Goal: Task Accomplishment & Management: Manage account settings

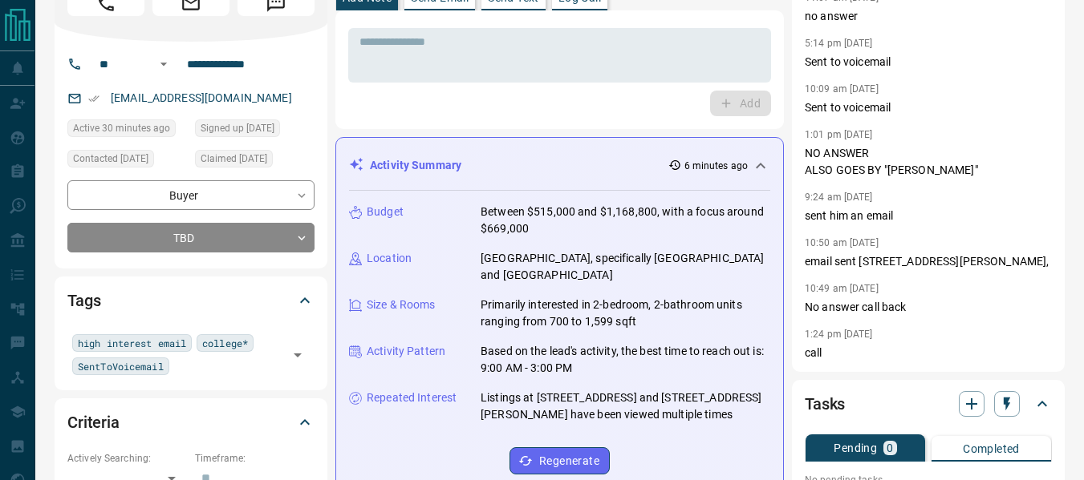
scroll to position [81, 0]
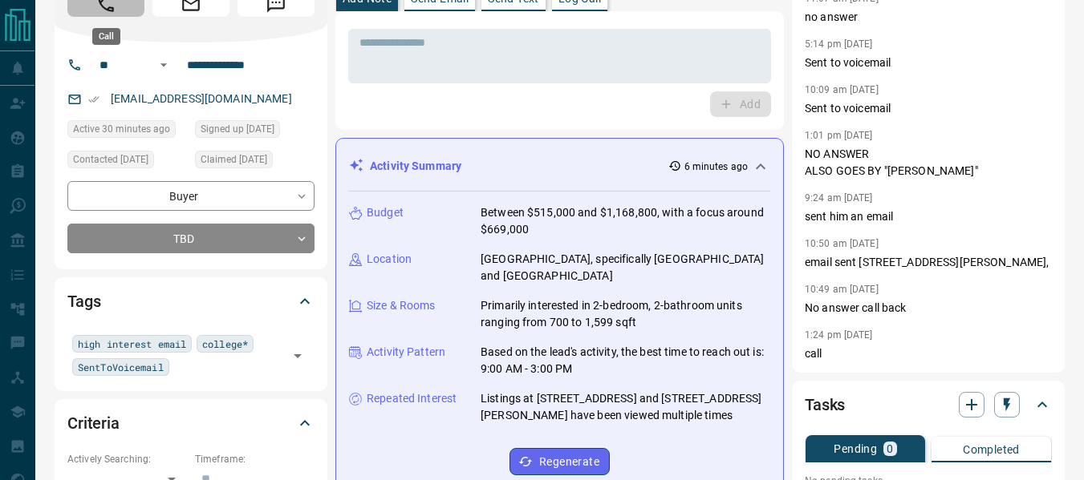
click at [99, 10] on icon "Call" at bounding box center [105, 4] width 21 height 21
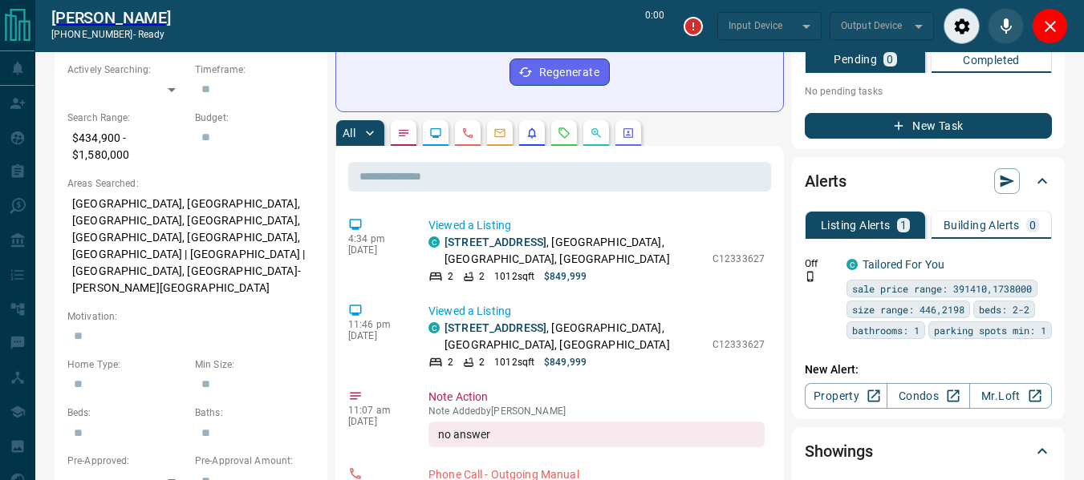
scroll to position [113, 0]
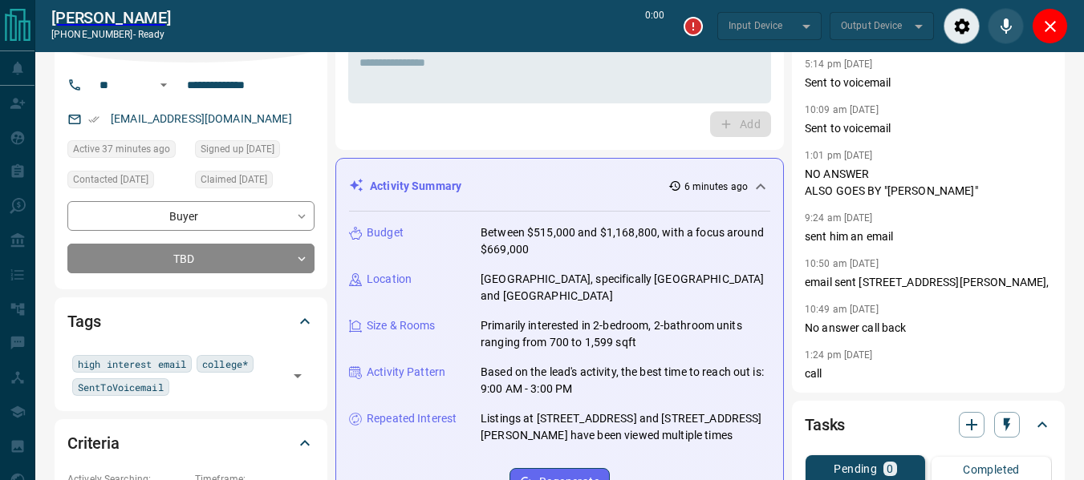
type input "*******"
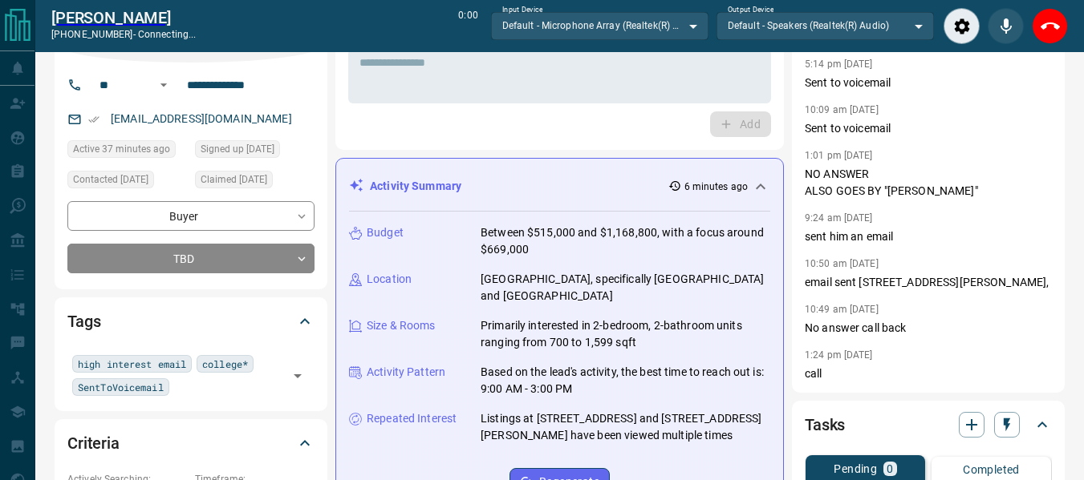
scroll to position [0, 0]
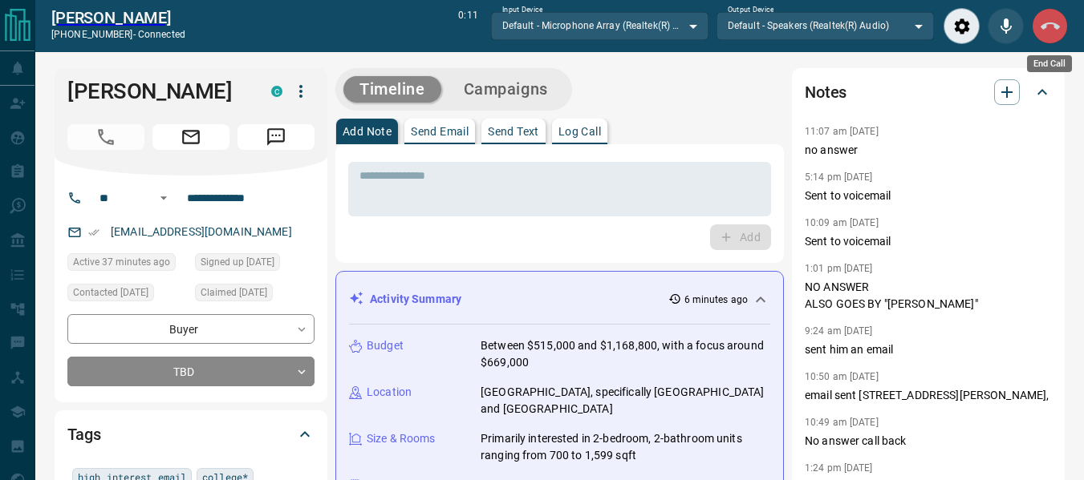
click at [1044, 30] on icon "End Call" at bounding box center [1049, 26] width 19 height 19
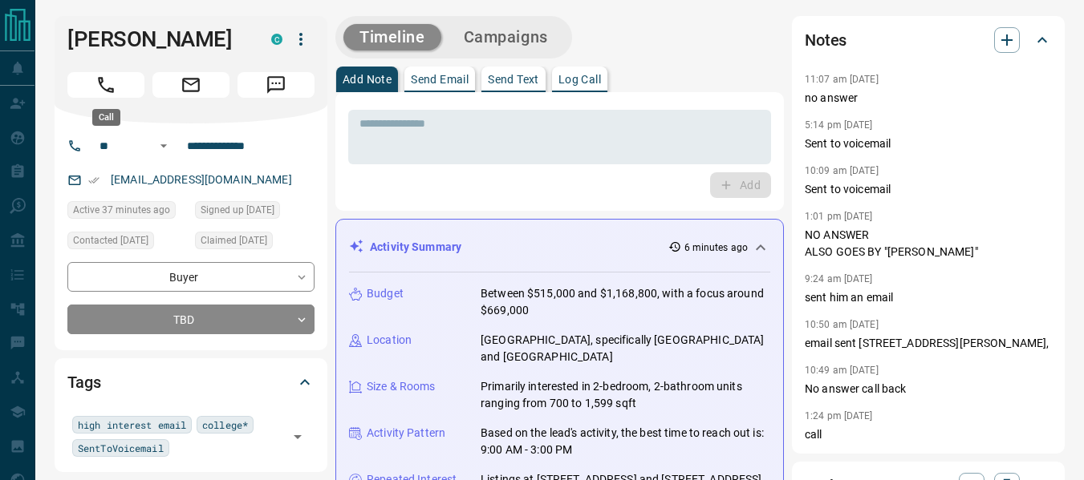
click at [106, 79] on icon "Call" at bounding box center [105, 85] width 21 height 21
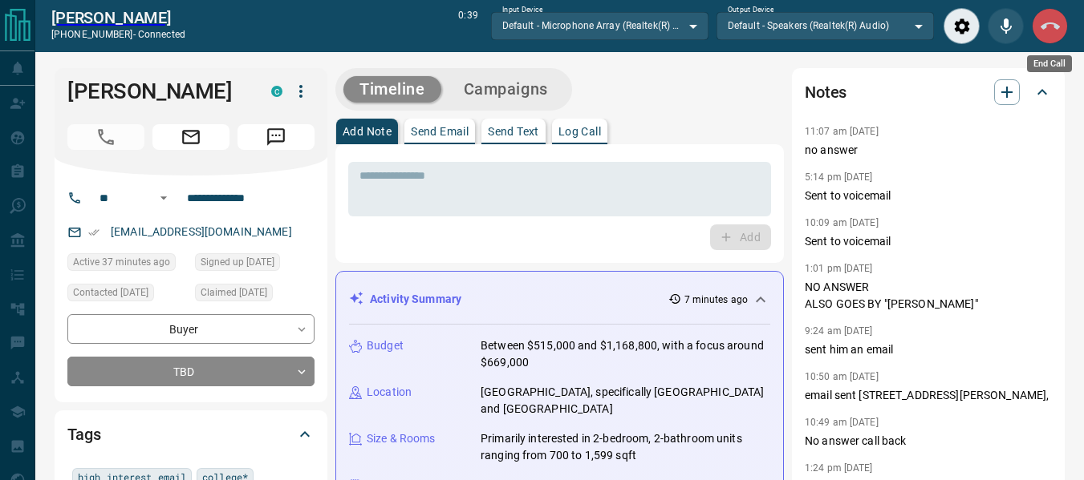
click at [1060, 18] on button "End Call" at bounding box center [1049, 26] width 36 height 36
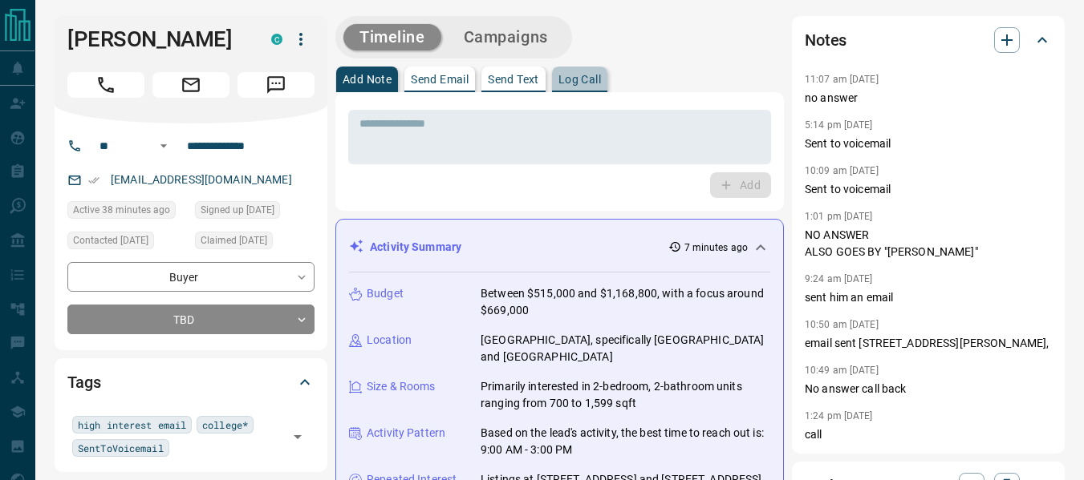
click at [582, 79] on p "Log Call" at bounding box center [579, 79] width 43 height 11
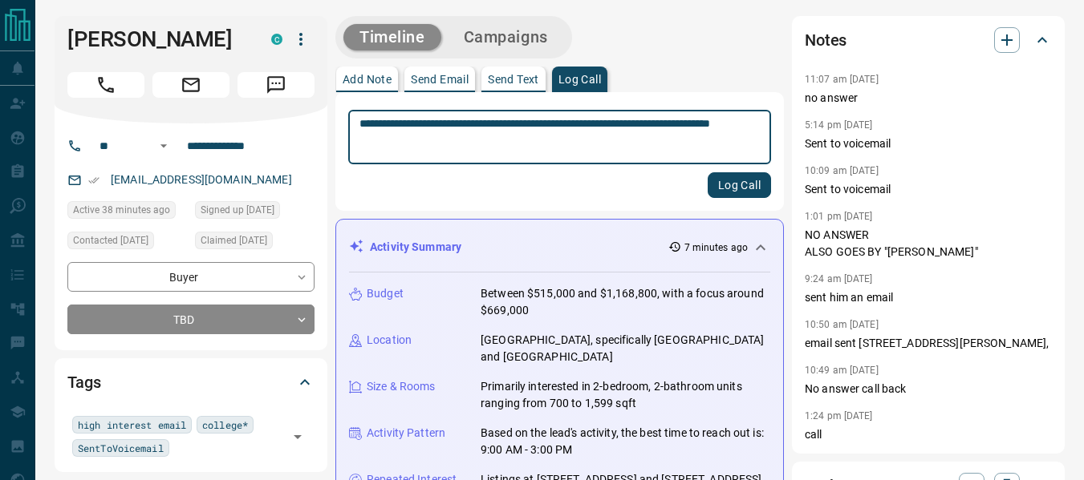
type textarea "**********"
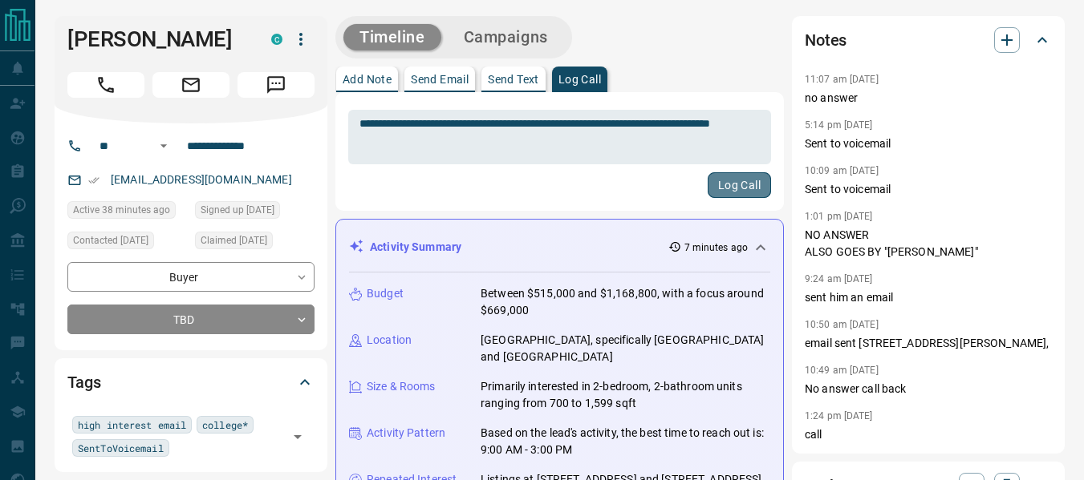
click at [755, 189] on button "Log Call" at bounding box center [738, 185] width 63 height 26
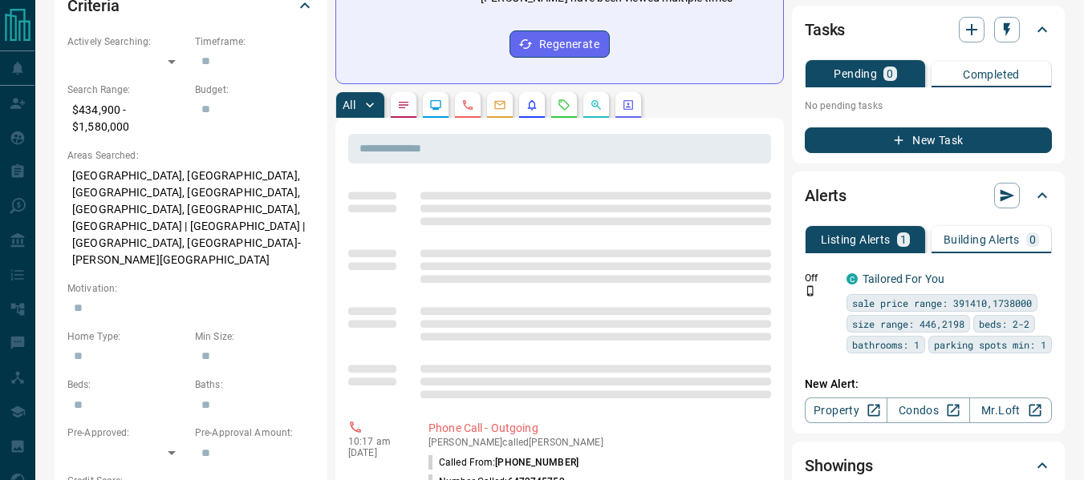
scroll to position [500, 0]
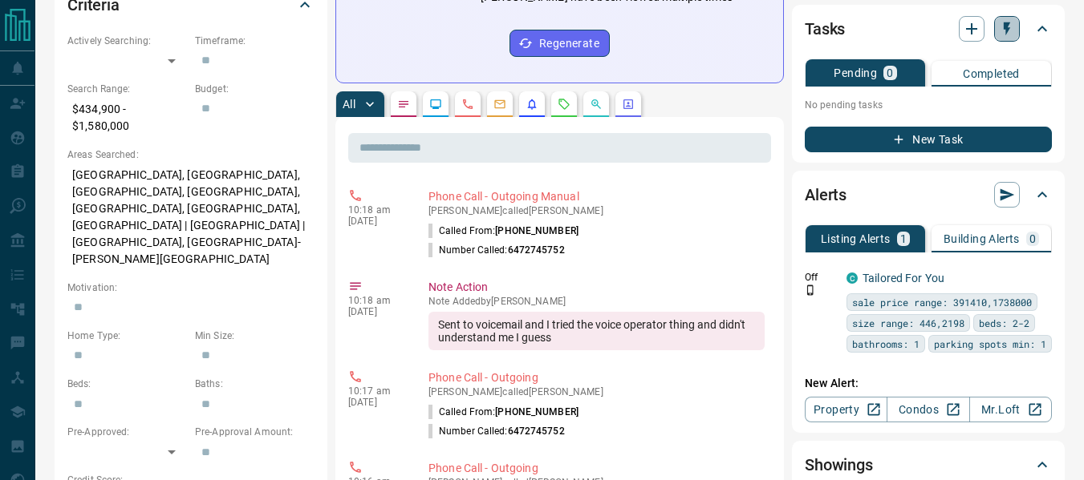
click at [999, 20] on button "button" at bounding box center [1007, 29] width 26 height 26
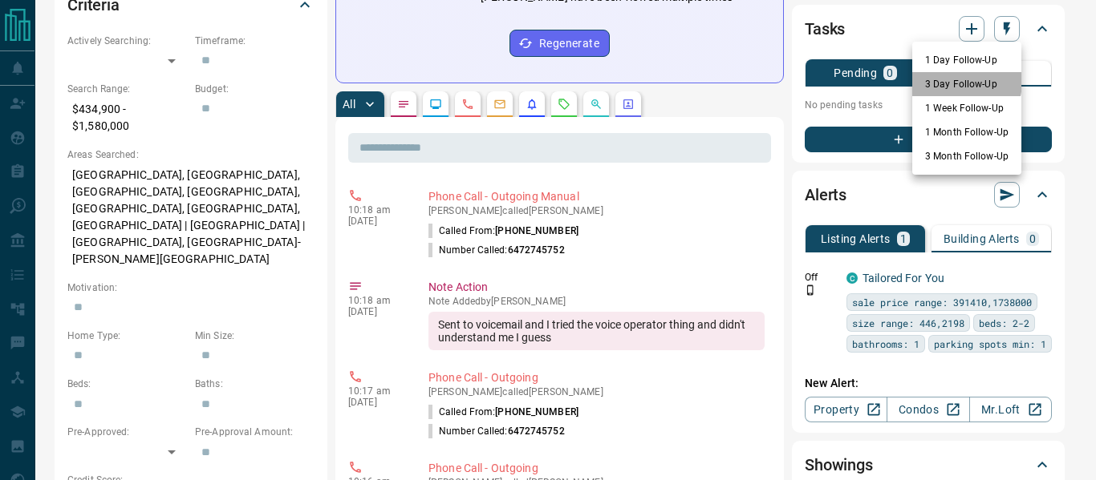
click at [937, 80] on li "3 Day Follow-Up" at bounding box center [966, 84] width 109 height 24
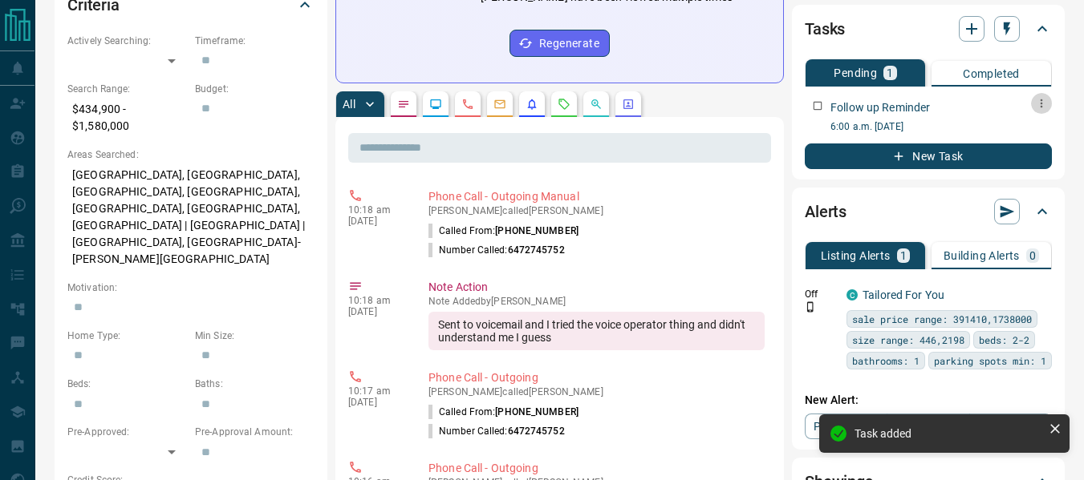
click at [1043, 99] on icon "button" at bounding box center [1041, 103] width 13 height 13
click at [1009, 130] on li "Edit" at bounding box center [1016, 134] width 71 height 24
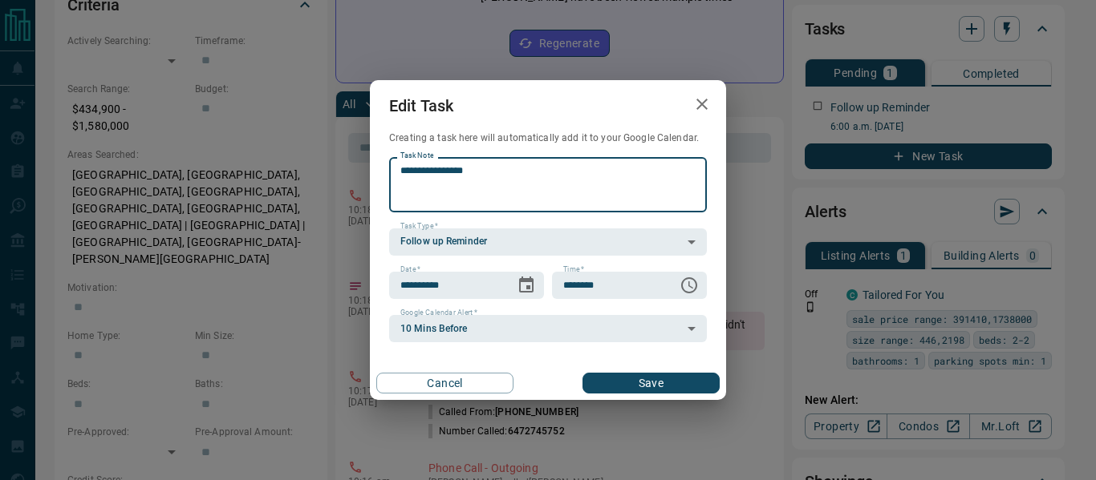
type textarea "**********"
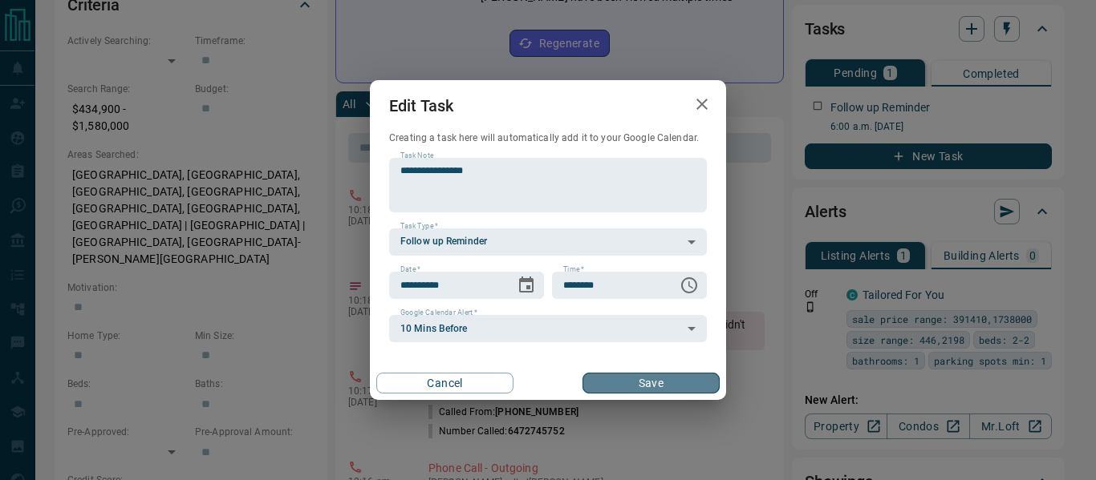
click at [671, 382] on button "Save" at bounding box center [650, 383] width 137 height 21
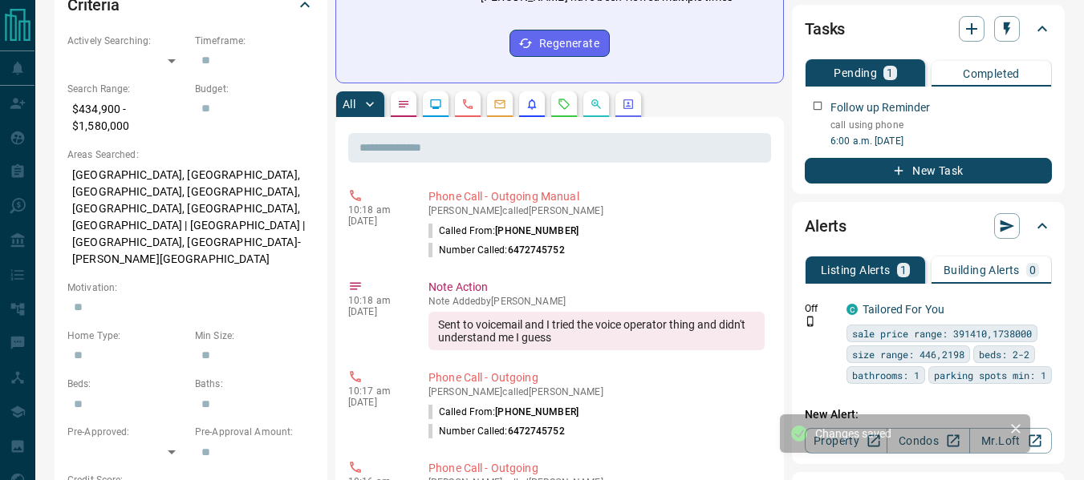
drag, startPoint x: 915, startPoint y: 448, endPoint x: 836, endPoint y: 343, distance: 131.7
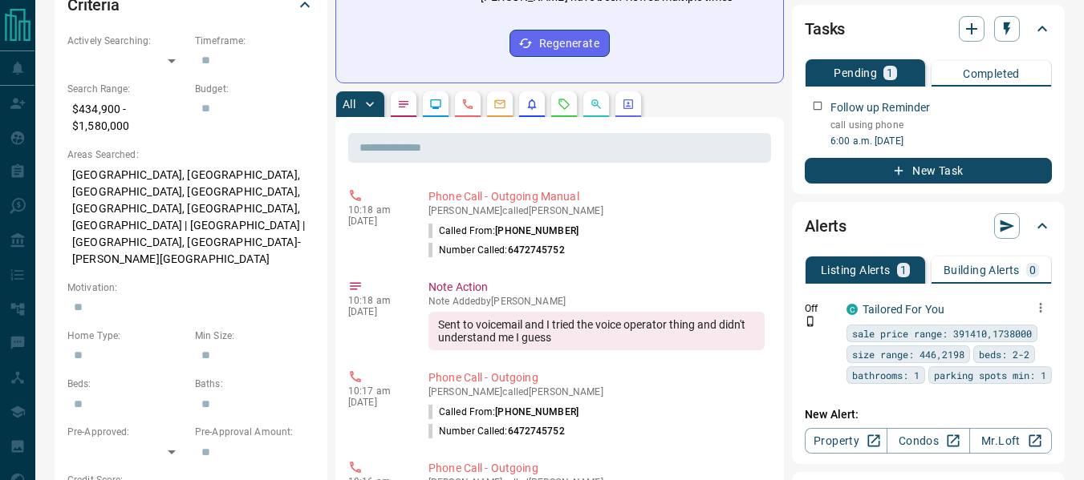
scroll to position [568, 0]
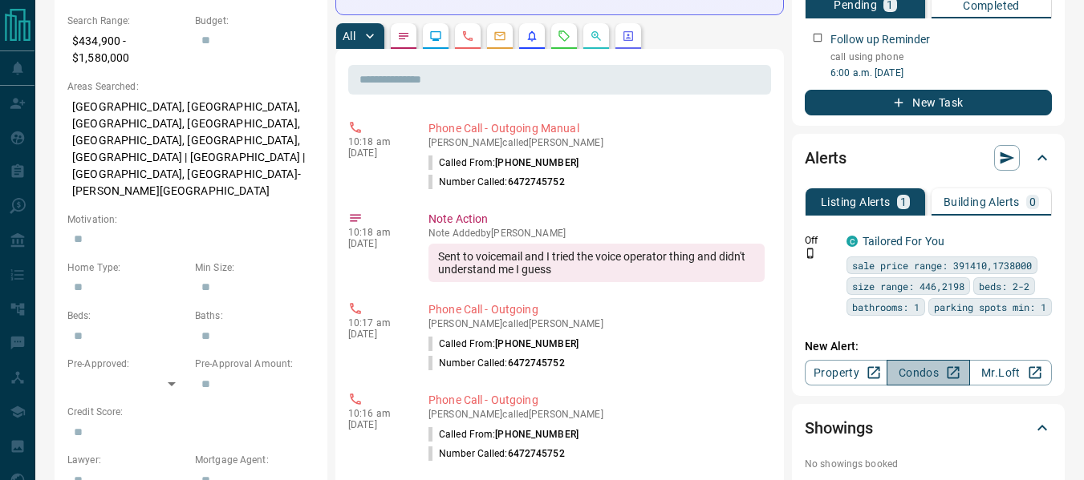
click at [904, 384] on link "Condos" at bounding box center [927, 373] width 83 height 26
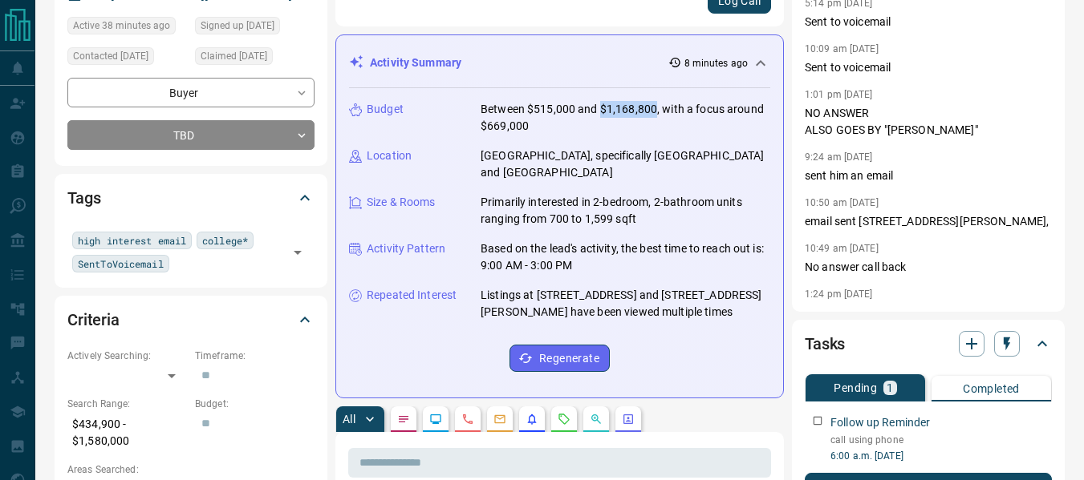
drag, startPoint x: 654, startPoint y: 110, endPoint x: 600, endPoint y: 111, distance: 53.7
click at [600, 111] on p "Between $515,000 and $1,168,800, with a focus around $669,000" at bounding box center [625, 118] width 290 height 34
copy p "$1,168,800"
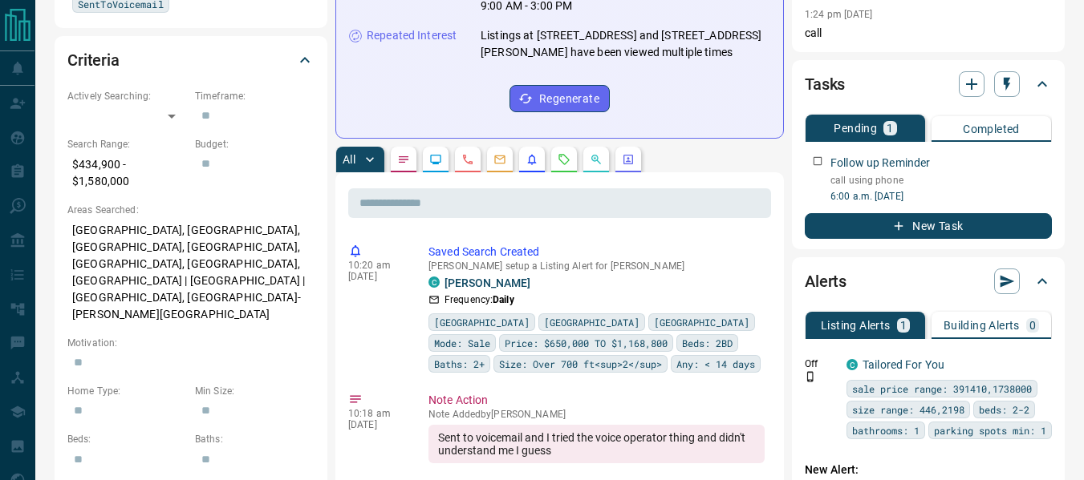
scroll to position [445, 0]
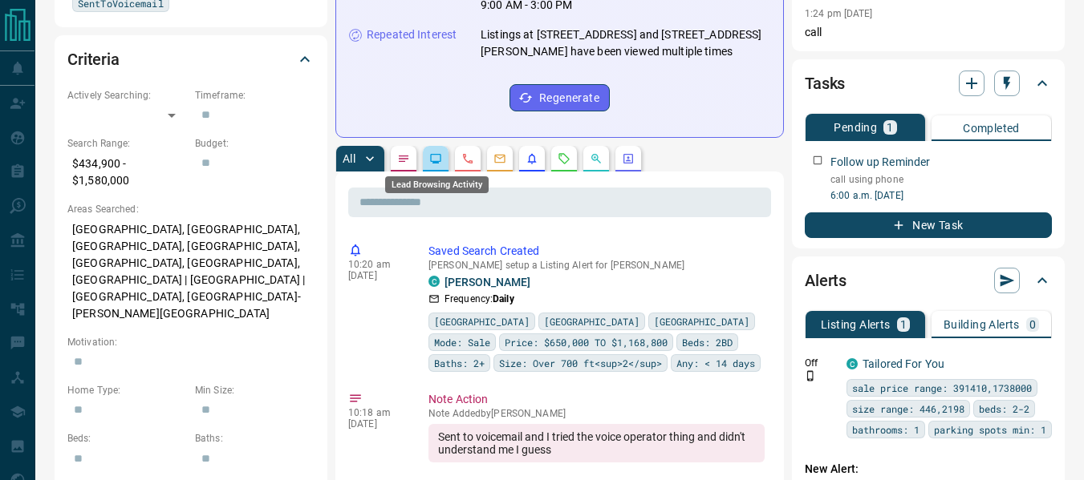
click at [442, 160] on icon "Lead Browsing Activity" at bounding box center [435, 158] width 13 height 13
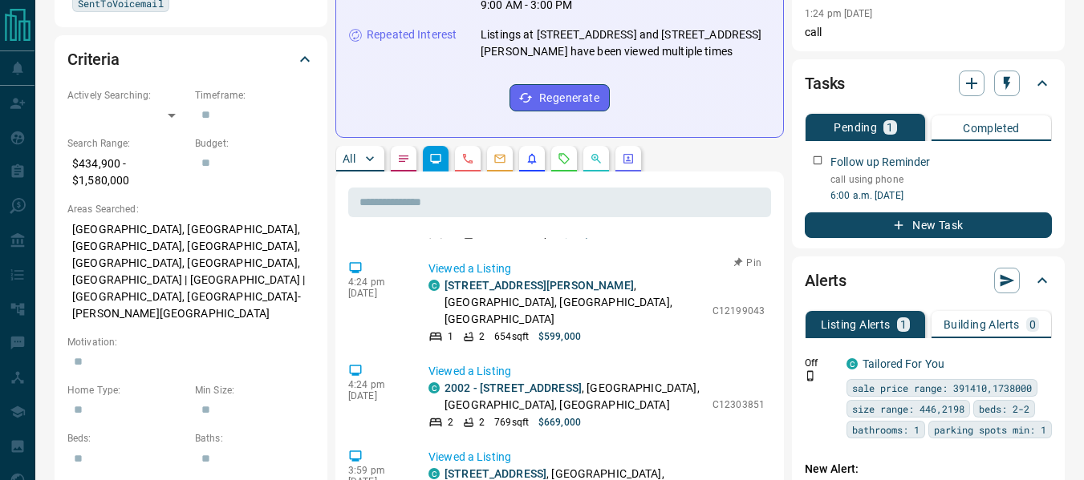
scroll to position [772, 0]
